Goal: Navigation & Orientation: Find specific page/section

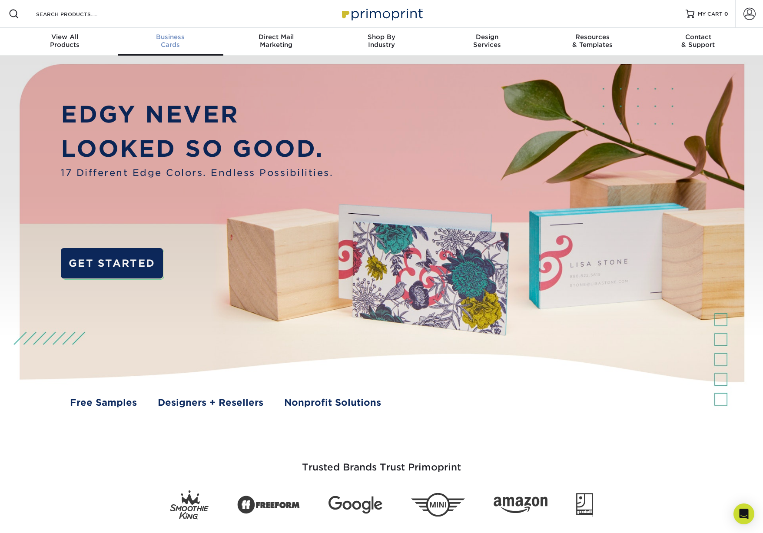
click at [173, 46] on div "Business Cards" at bounding box center [171, 41] width 106 height 16
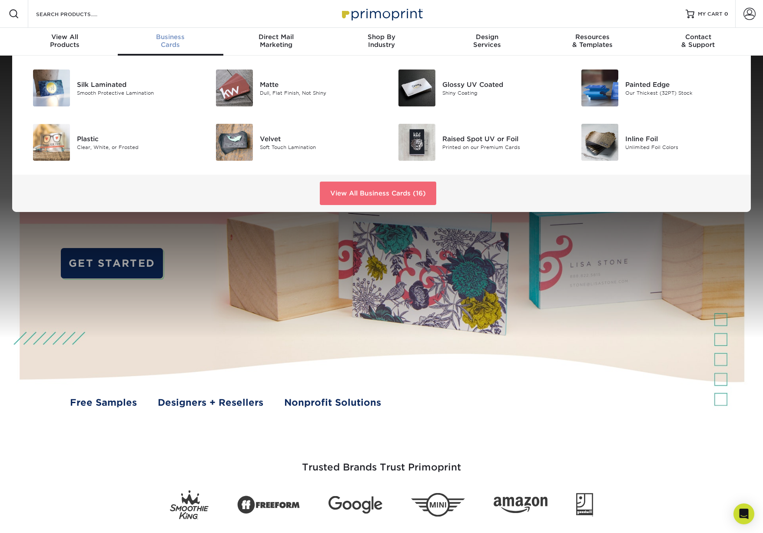
click at [376, 196] on link "View All Business Cards (16)" at bounding box center [378, 193] width 116 height 23
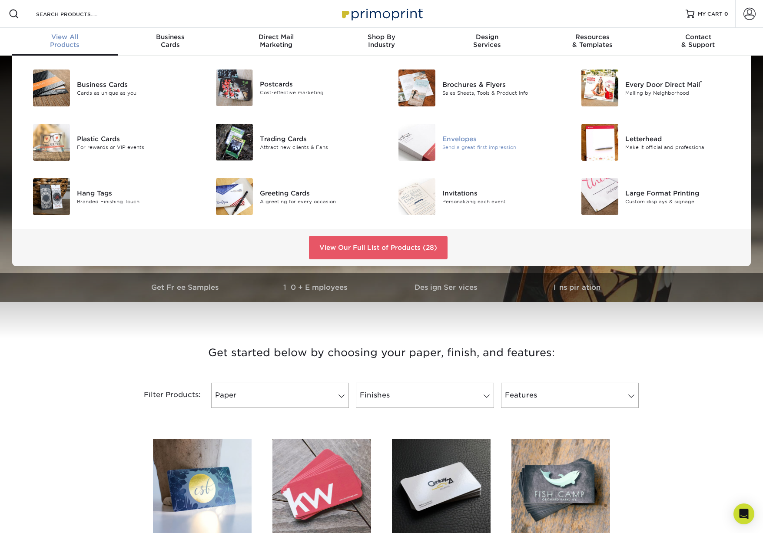
click at [414, 141] on img at bounding box center [416, 142] width 37 height 37
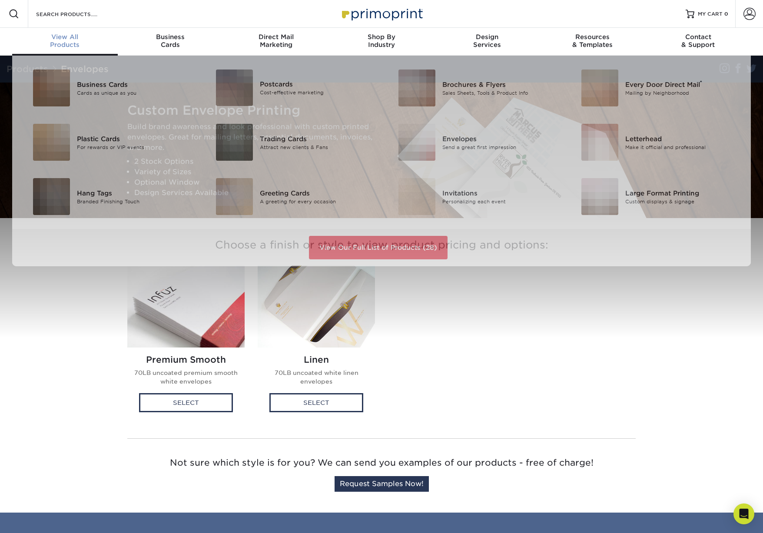
click at [80, 44] on div "View All Products" at bounding box center [65, 41] width 106 height 16
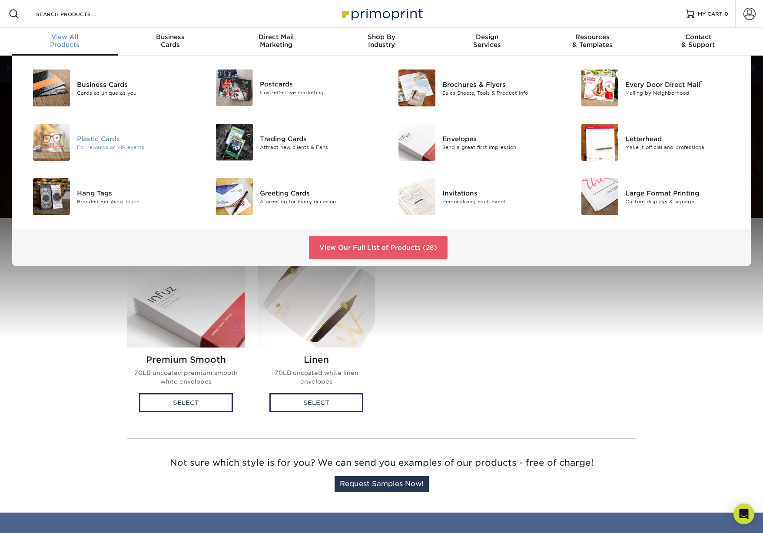
click at [115, 145] on div "For rewards or VIP events" at bounding box center [134, 146] width 115 height 7
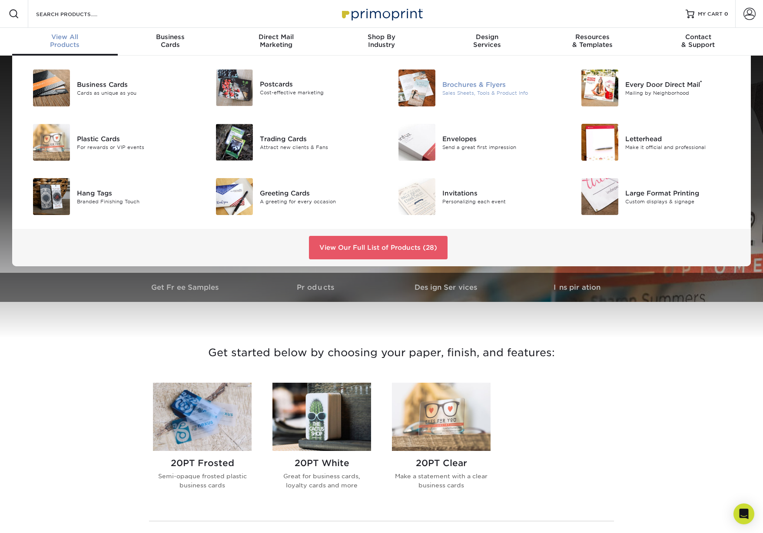
click at [400, 87] on img at bounding box center [416, 88] width 37 height 37
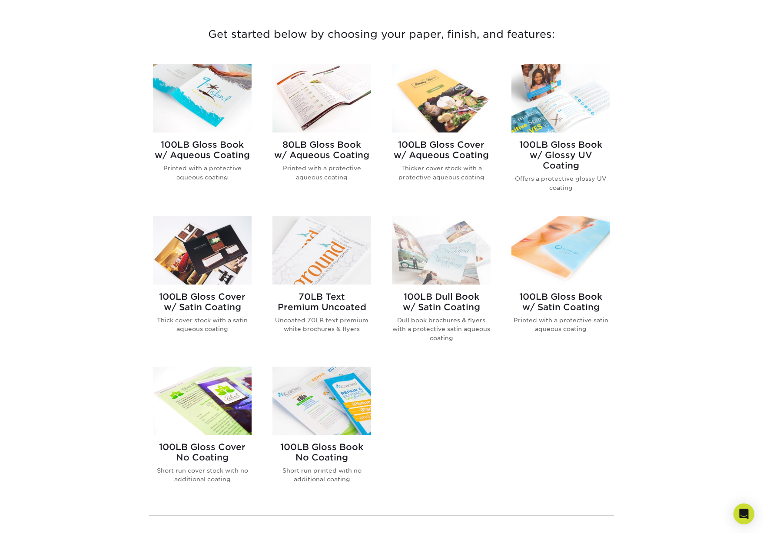
scroll to position [317, 0]
